Goal: Information Seeking & Learning: Learn about a topic

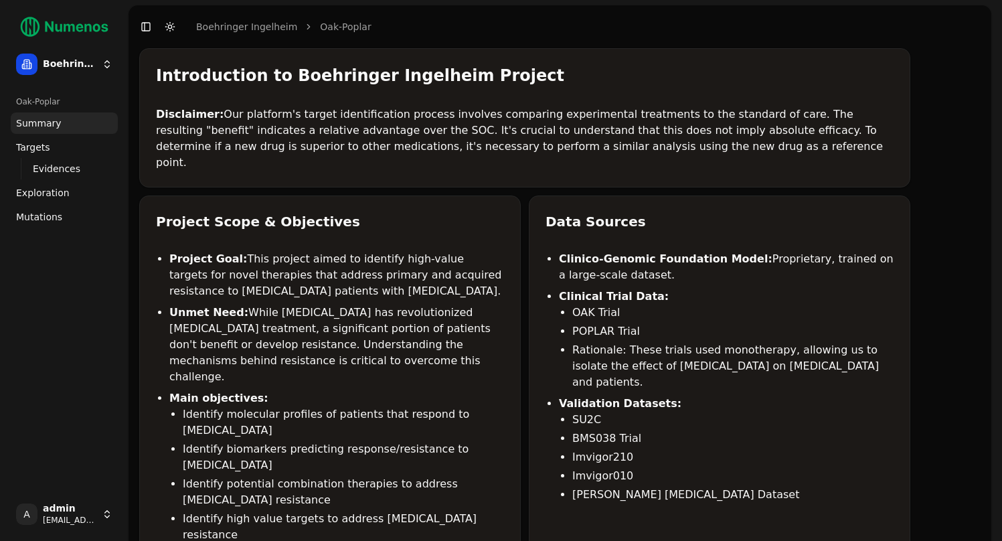
click at [52, 215] on span "Mutations" at bounding box center [39, 216] width 46 height 13
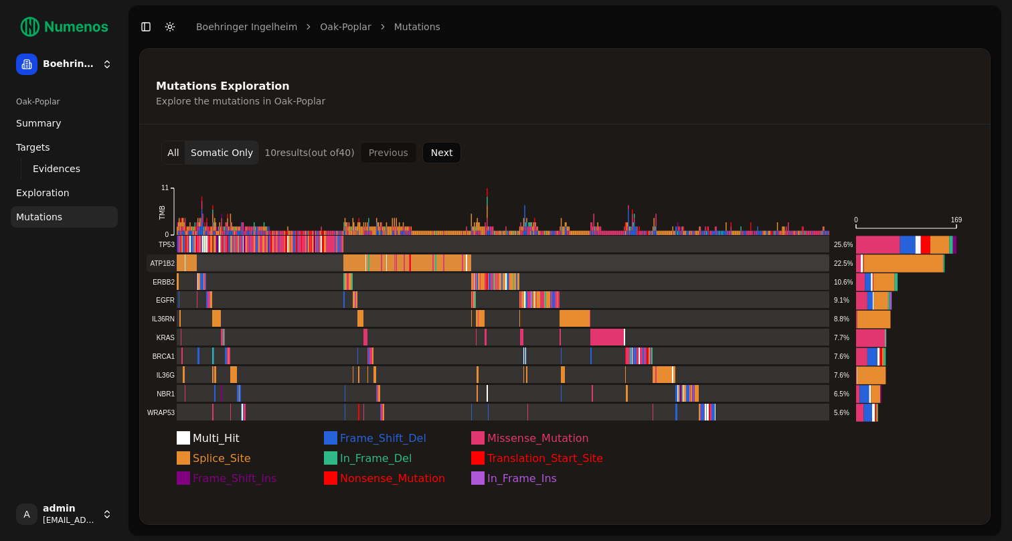
click at [210, 268] on rect at bounding box center [488, 262] width 683 height 17
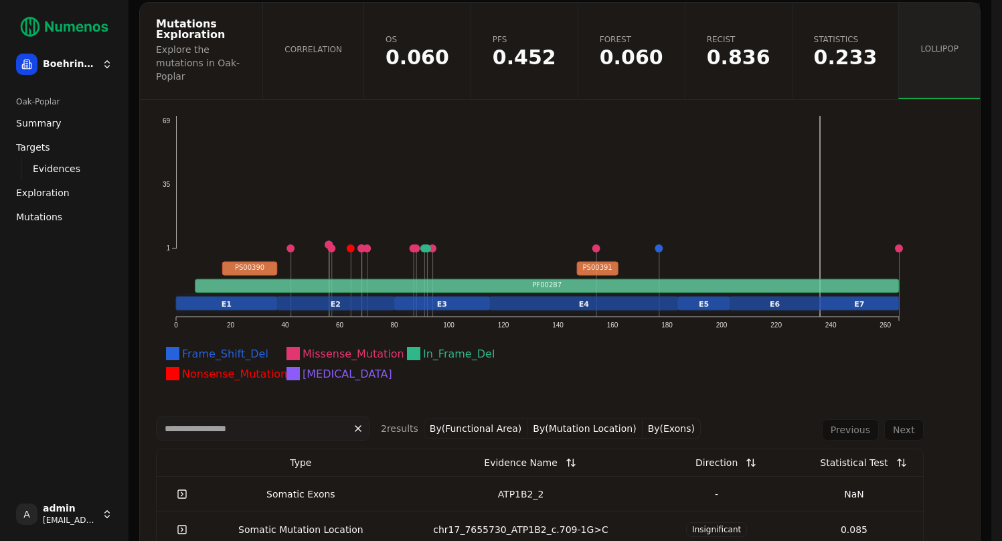
scroll to position [188, 0]
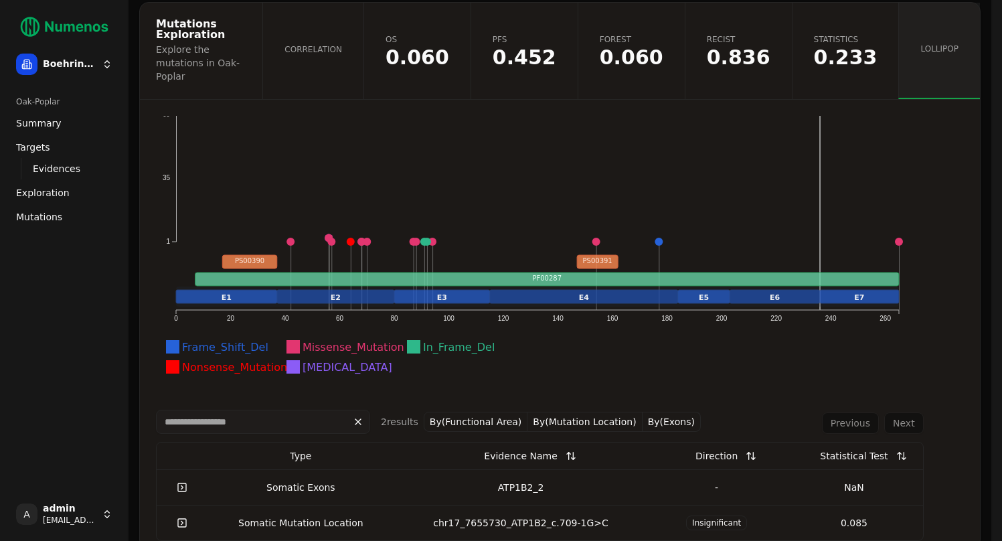
click at [185, 511] on link at bounding box center [182, 523] width 27 height 24
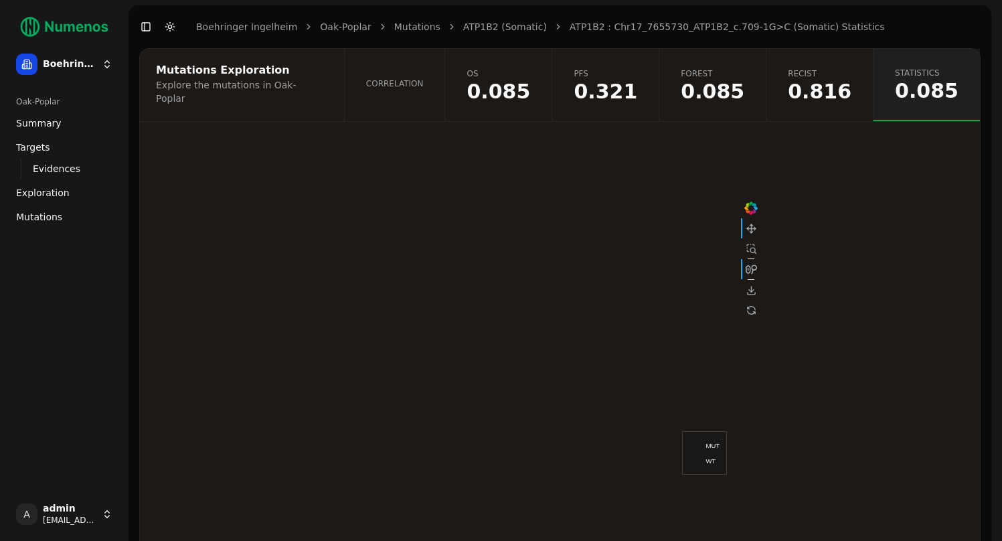
click at [445, 97] on link "Correlation" at bounding box center [394, 85] width 101 height 72
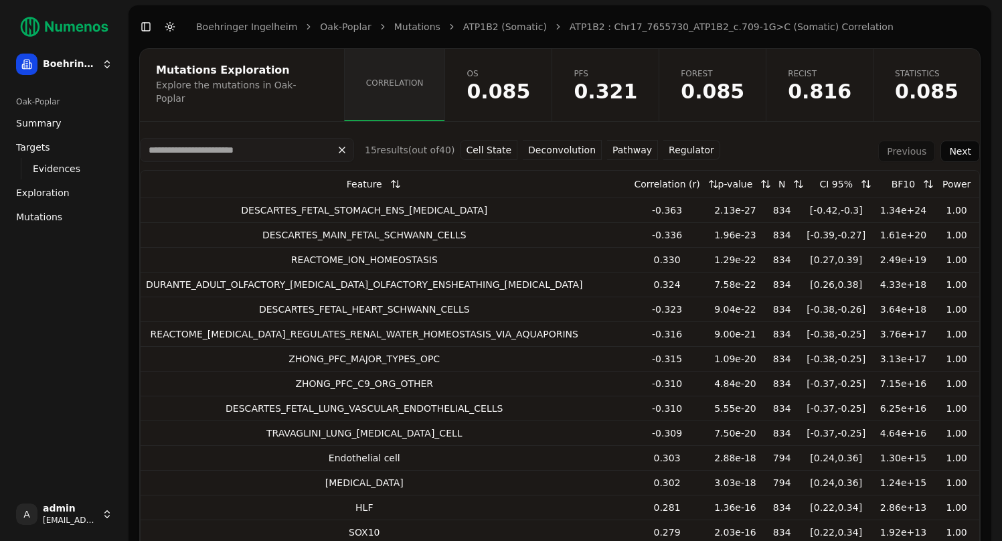
click at [633, 143] on button "Pathway" at bounding box center [632, 150] width 51 height 20
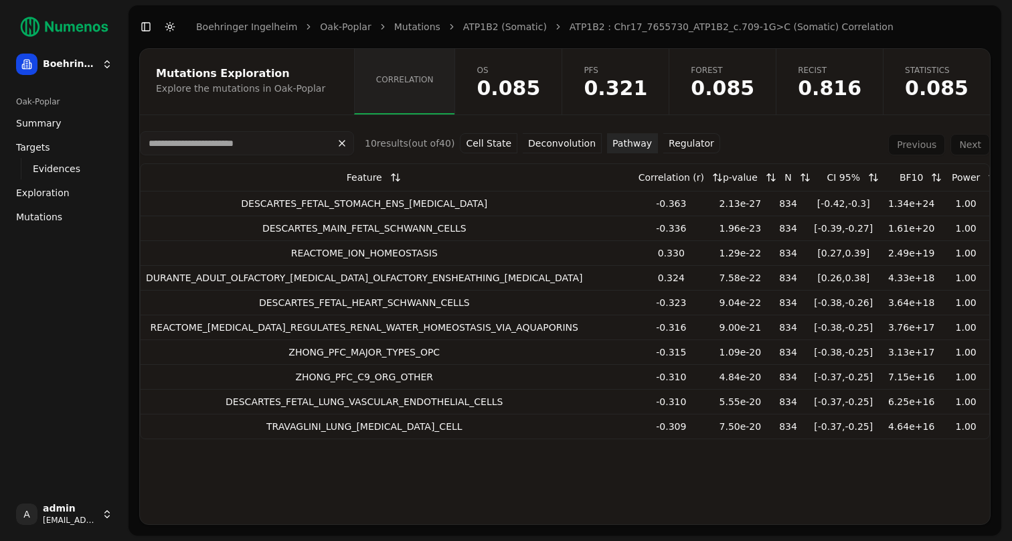
click at [561, 143] on button "Deconvolution" at bounding box center [562, 143] width 79 height 20
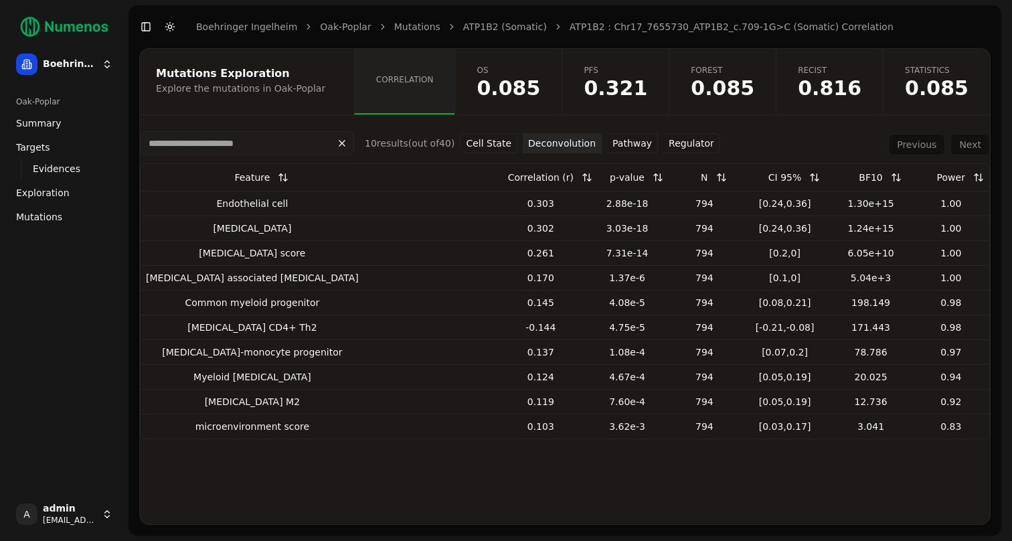
click at [497, 140] on button "Cell State" at bounding box center [489, 143] width 58 height 20
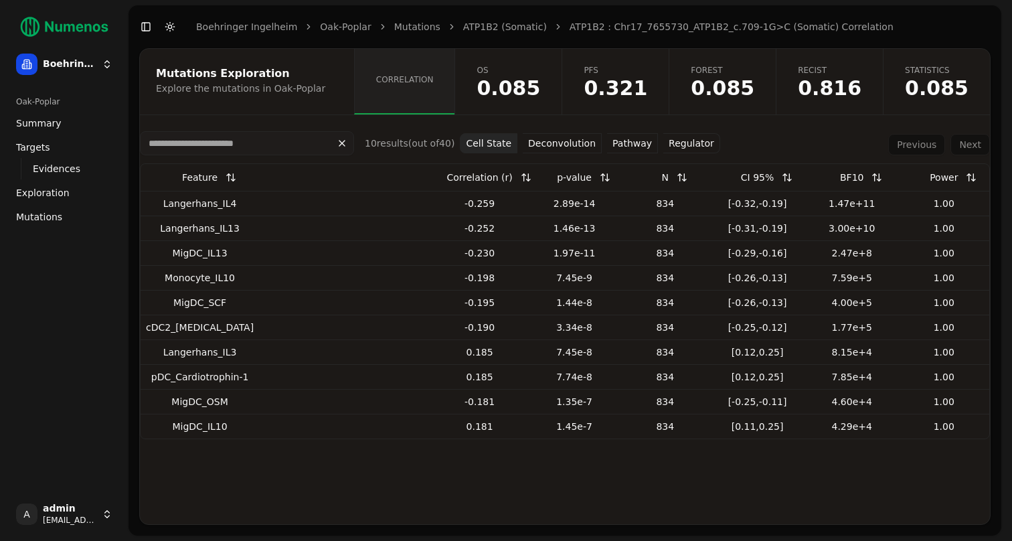
click at [685, 153] on div "10 result s (out of 40 ) Cell State Deconvolution Pathway Regulator" at bounding box center [430, 143] width 580 height 24
click at [690, 147] on button "Regulator" at bounding box center [691, 143] width 57 height 20
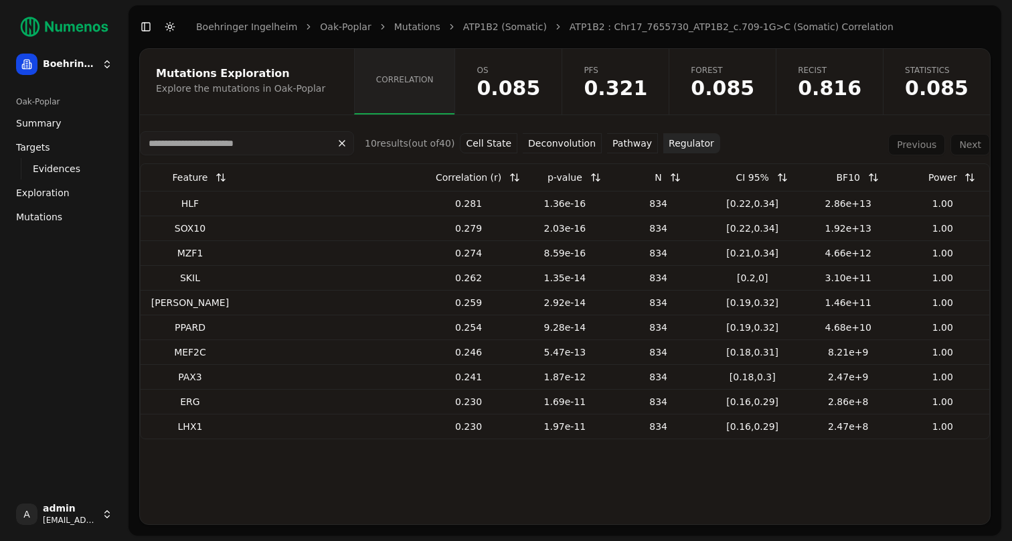
click at [408, 31] on link "Mutations" at bounding box center [417, 26] width 46 height 13
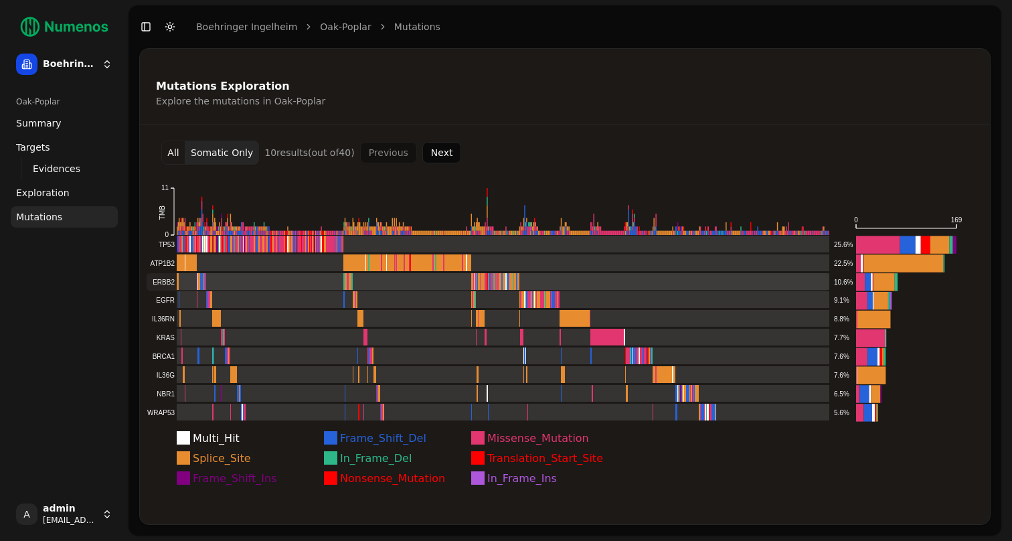
click at [249, 282] on rect at bounding box center [488, 281] width 683 height 17
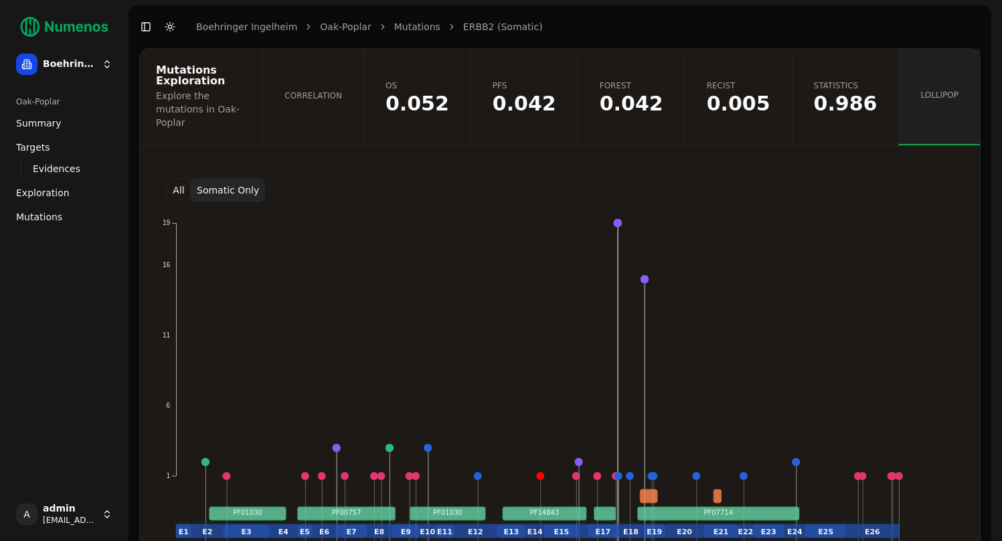
click at [208, 178] on button "Somatic Only" at bounding box center [228, 190] width 74 height 24
click at [179, 178] on button "All" at bounding box center [179, 190] width 24 height 24
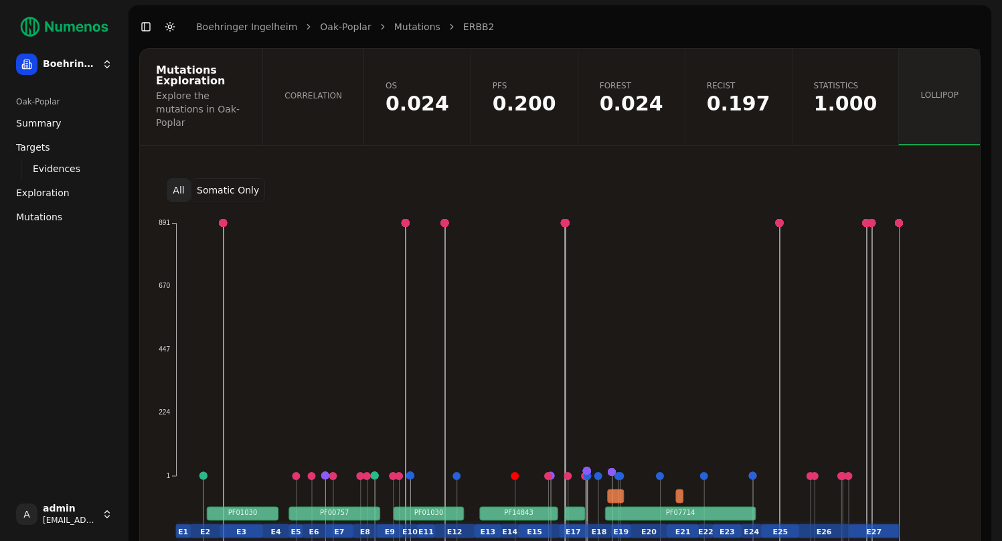
click at [214, 178] on button "Somatic Only" at bounding box center [228, 190] width 74 height 24
